Goal: Task Accomplishment & Management: Manage account settings

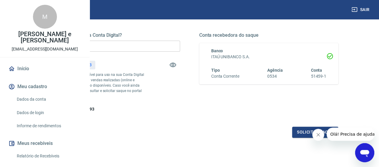
scroll to position [79, 0]
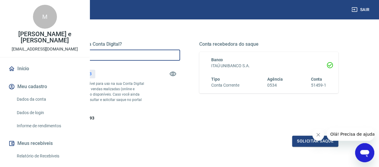
drag, startPoint x: 172, startPoint y: 57, endPoint x: 129, endPoint y: 50, distance: 43.6
click at [129, 50] on input "R$ 0,00" at bounding box center [110, 55] width 139 height 11
click at [149, 57] on input "R$ 0,00" at bounding box center [110, 55] width 139 height 11
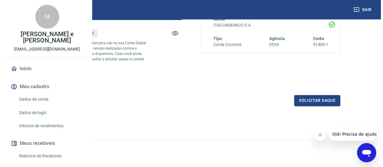
scroll to position [139, 0]
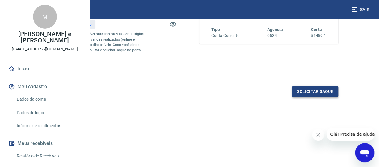
type input "R$ 250,00"
click at [333, 94] on button "Solicitar saque" at bounding box center [315, 91] width 46 height 11
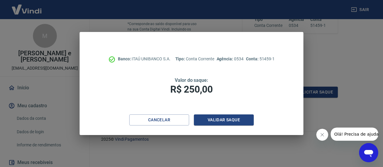
click at [209, 113] on div "Banco: ITAÚ UNIBANCO S.A. Tipo: Conta Corrente Agência: 0534 Conta: 51459-1 Val…" at bounding box center [192, 73] width 224 height 83
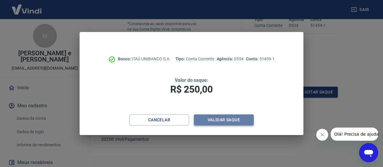
click at [213, 119] on button "Validar saque" at bounding box center [224, 120] width 60 height 11
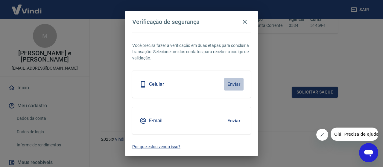
click at [234, 81] on button "Enviar" at bounding box center [233, 84] width 19 height 13
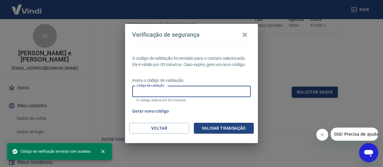
click at [209, 93] on input "Código de validação" at bounding box center [191, 91] width 119 height 11
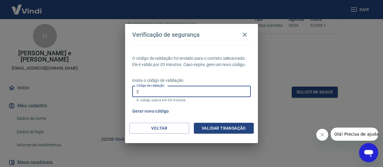
type input "2"
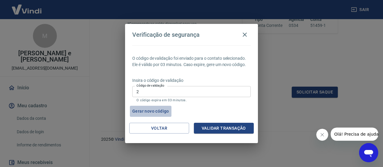
click at [164, 109] on button "Gerar novo código" at bounding box center [151, 111] width 42 height 11
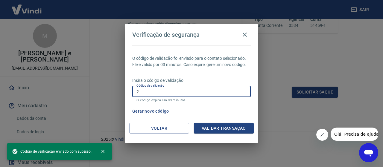
click at [168, 94] on input "2" at bounding box center [191, 91] width 119 height 11
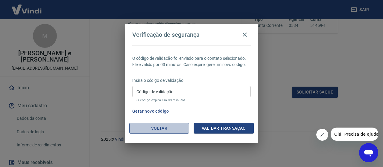
click at [161, 127] on button "Voltar" at bounding box center [159, 128] width 60 height 11
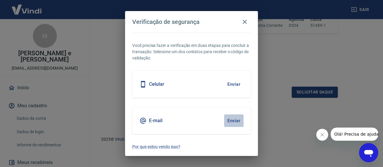
click at [238, 119] on button "Enviar" at bounding box center [233, 121] width 19 height 13
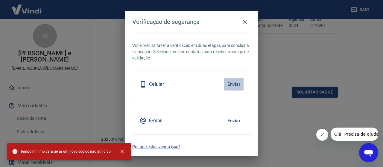
click at [226, 84] on button "Enviar" at bounding box center [233, 84] width 19 height 13
click at [147, 83] on div "Celular" at bounding box center [152, 84] width 25 height 7
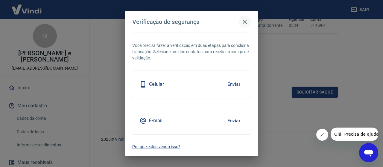
click at [241, 21] on button "button" at bounding box center [245, 22] width 12 height 12
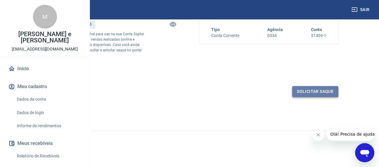
click at [326, 89] on button "Solicitar saque" at bounding box center [315, 91] width 46 height 11
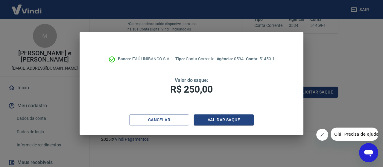
click at [220, 115] on div "Banco: ITAÚ UNIBANCO S.A. Tipo: Conta Corrente Agência: 0534 Conta: 51459-1 Val…" at bounding box center [192, 73] width 224 height 83
click at [220, 120] on button "Validar saque" at bounding box center [224, 120] width 60 height 11
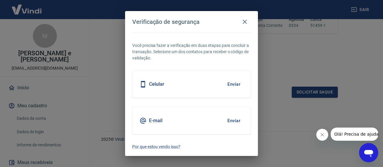
click at [194, 89] on div "Celular Enviar" at bounding box center [191, 84] width 119 height 27
click at [158, 85] on h5 "Celular" at bounding box center [156, 84] width 15 height 6
click at [230, 85] on button "Enviar" at bounding box center [233, 84] width 19 height 13
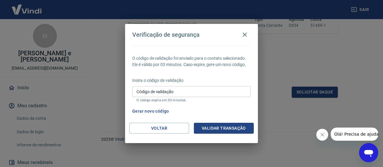
click at [210, 92] on input "Código de validação" at bounding box center [191, 91] width 119 height 11
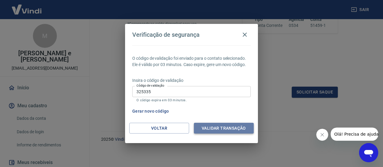
click at [218, 127] on button "Validar transação" at bounding box center [224, 128] width 60 height 11
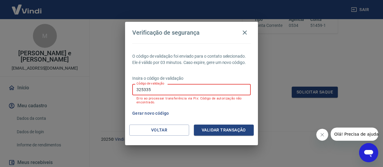
drag, startPoint x: 179, startPoint y: 91, endPoint x: 109, endPoint y: 83, distance: 70.6
click at [109, 83] on div "Verificação de segurança O código de validação foi enviado para o contato selec…" at bounding box center [191, 83] width 383 height 167
type input "858025"
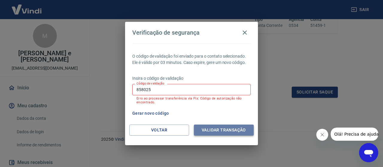
click at [207, 128] on button "Validar transação" at bounding box center [224, 130] width 60 height 11
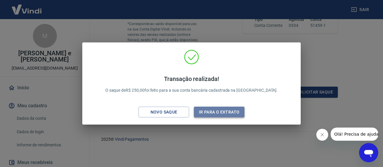
click at [209, 110] on button "Ir para o extrato" at bounding box center [219, 112] width 51 height 11
